Goal: Find specific page/section: Find specific page/section

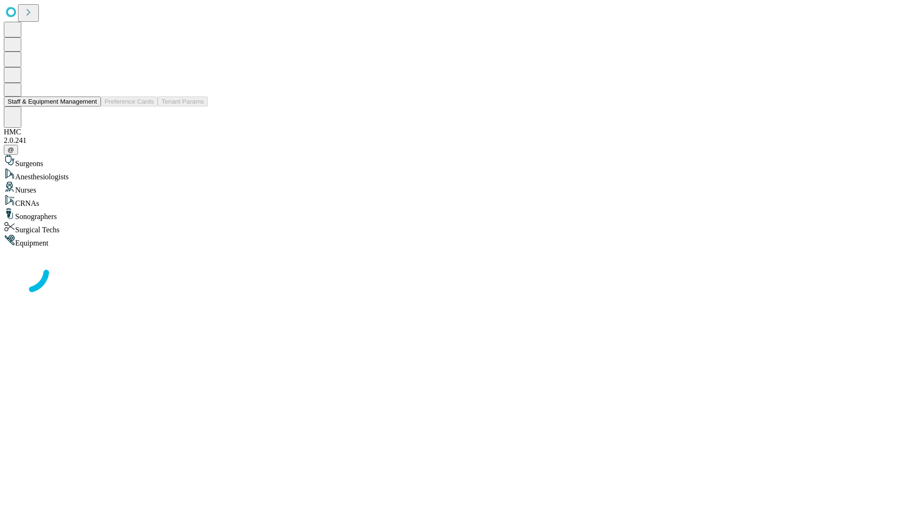
click at [90, 107] on button "Staff & Equipment Management" at bounding box center [52, 102] width 97 height 10
